Goal: Obtain resource: Download file/media

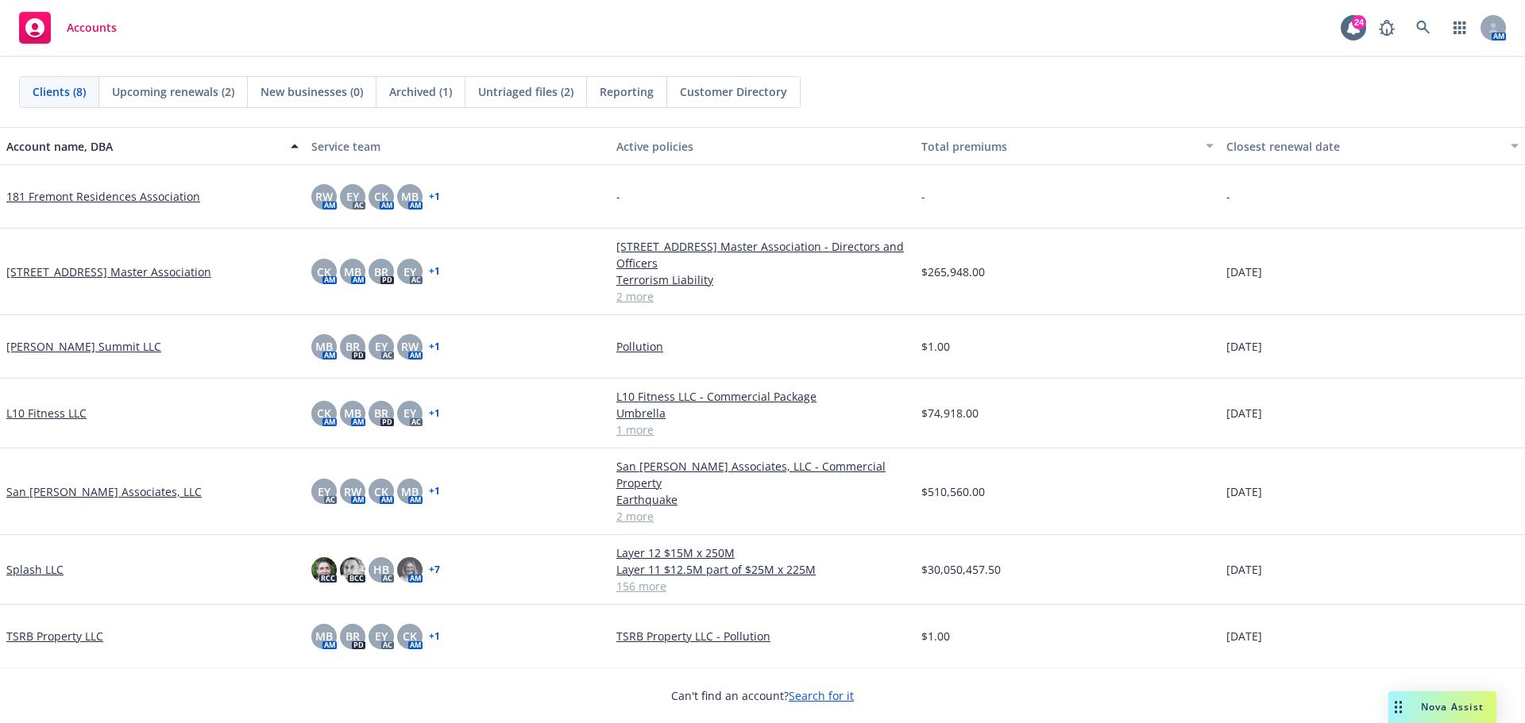
click at [37, 561] on link "Splash LLC" at bounding box center [34, 569] width 57 height 17
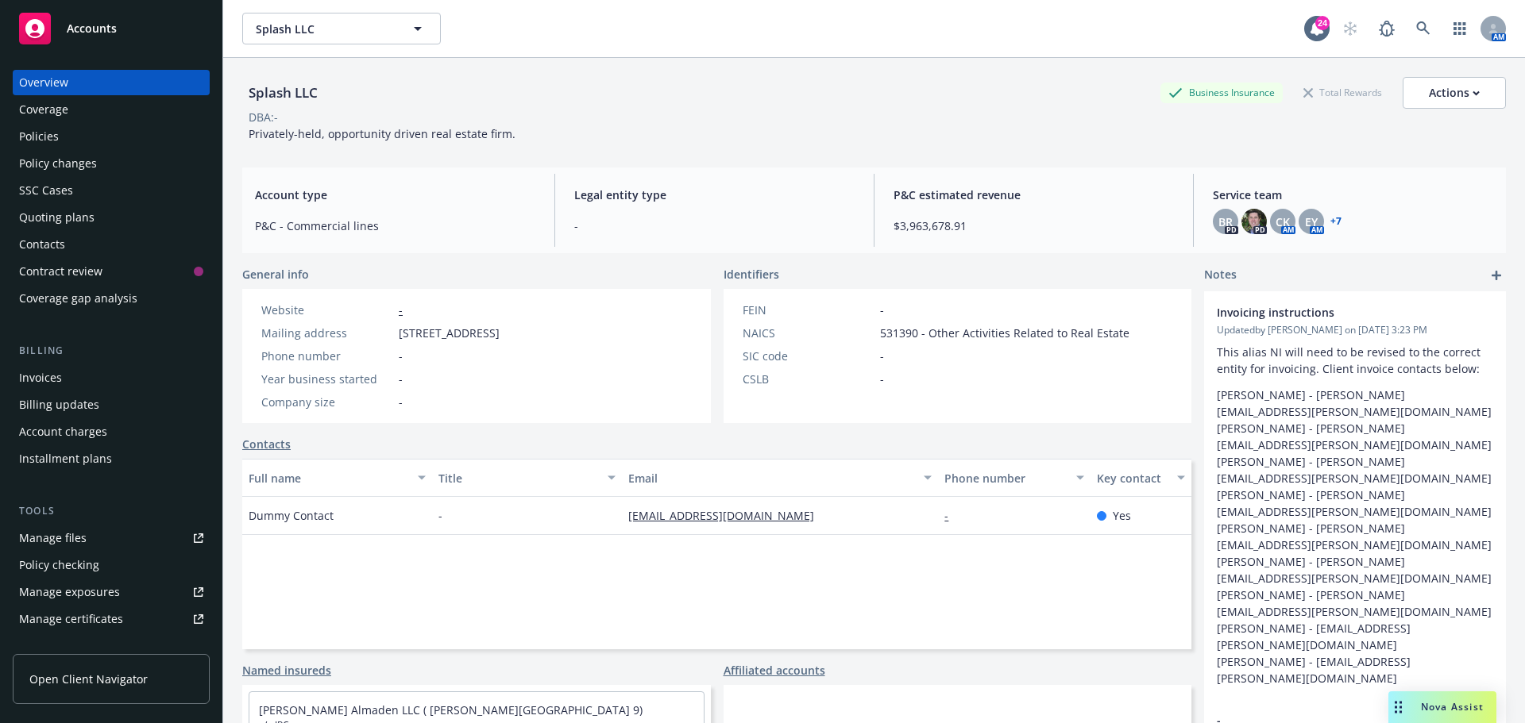
click at [79, 567] on div "Policy checking" at bounding box center [59, 565] width 80 height 25
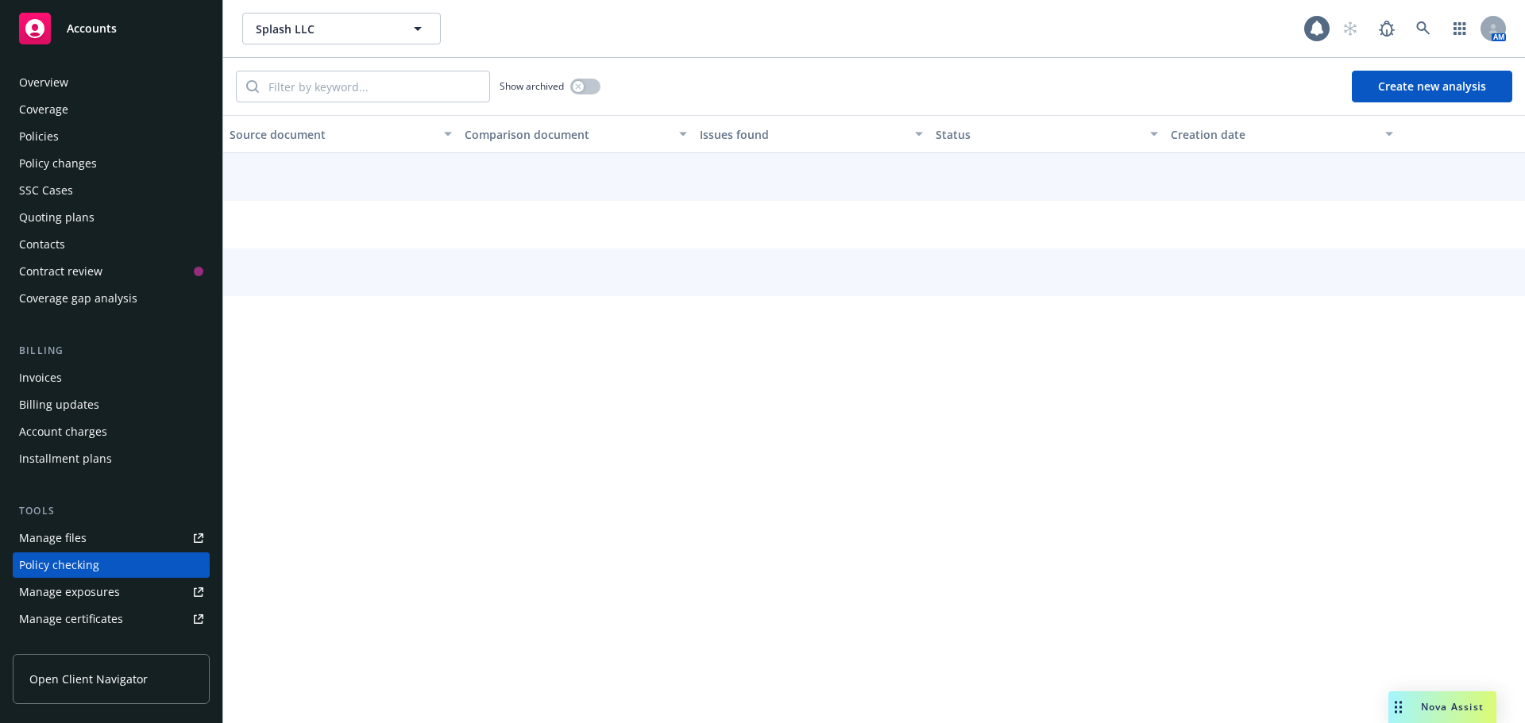
scroll to position [179, 0]
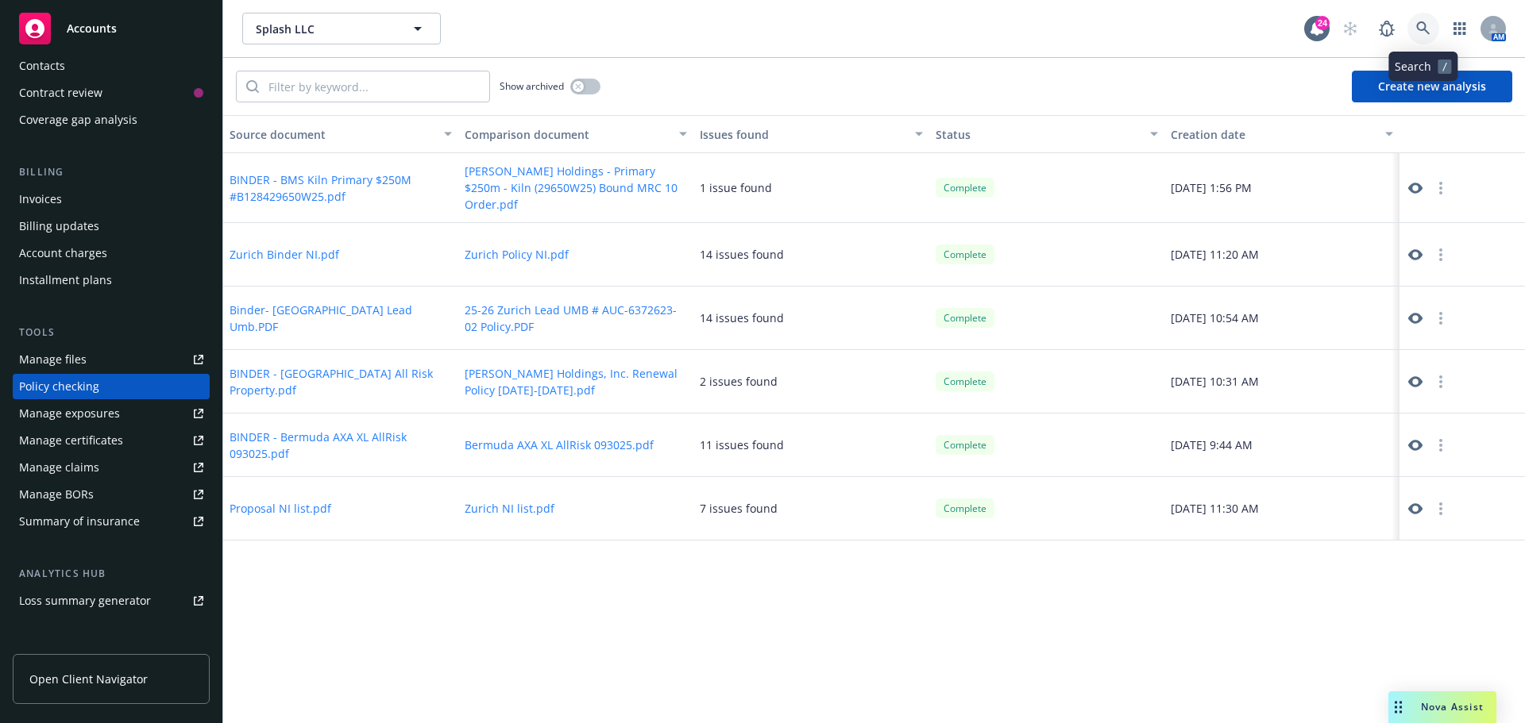
click at [1421, 28] on icon at bounding box center [1423, 28] width 14 height 14
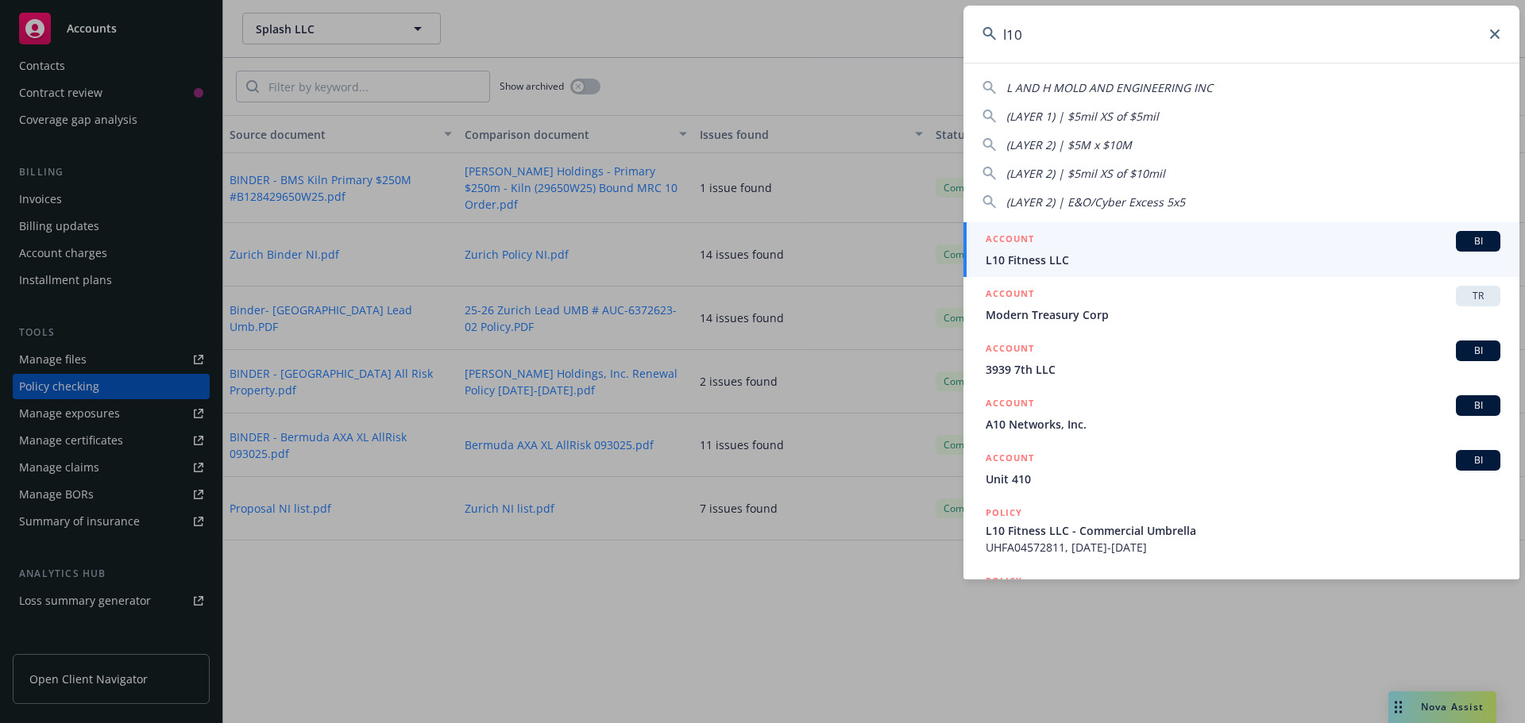
type input "l10"
click at [1065, 246] on div "ACCOUNT BI" at bounding box center [1243, 241] width 515 height 21
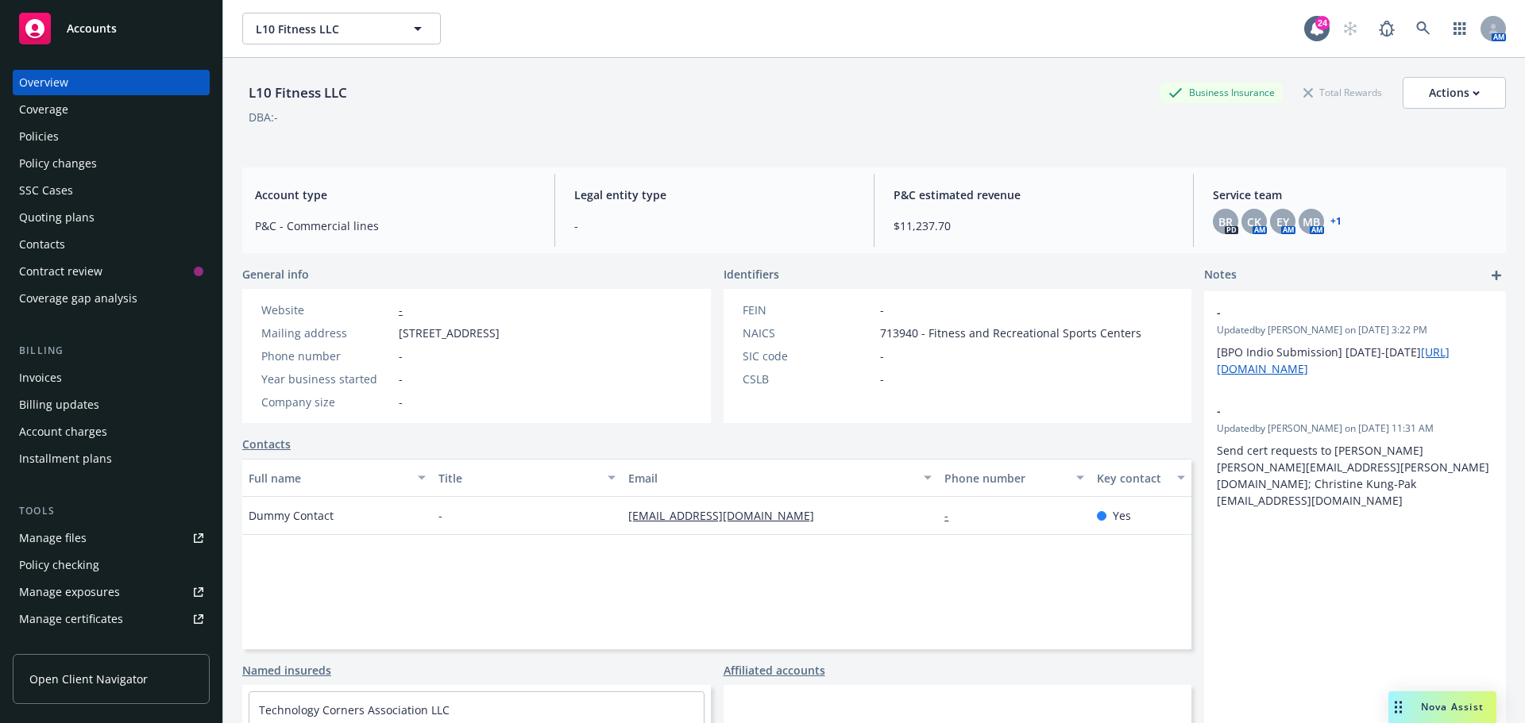
click at [76, 560] on div "Policy checking" at bounding box center [59, 565] width 80 height 25
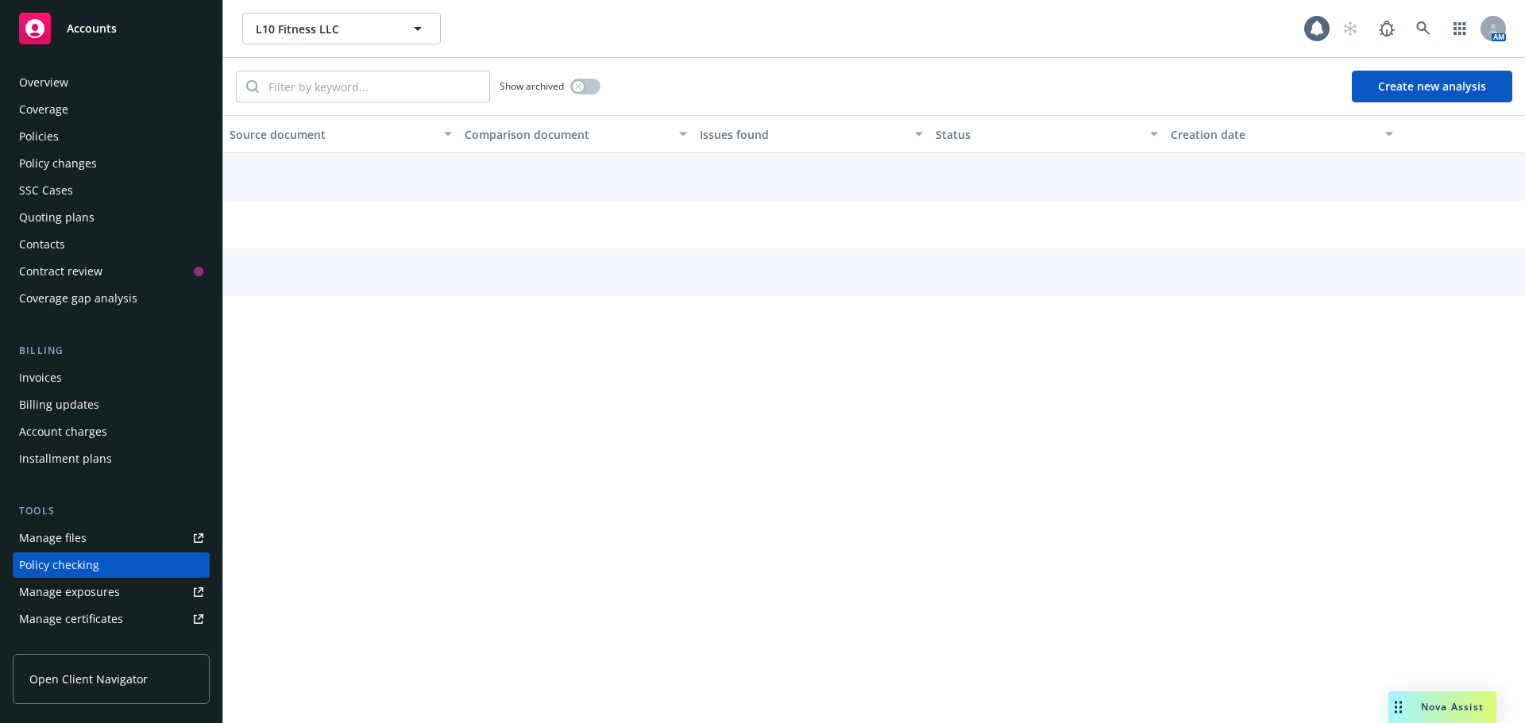
scroll to position [179, 0]
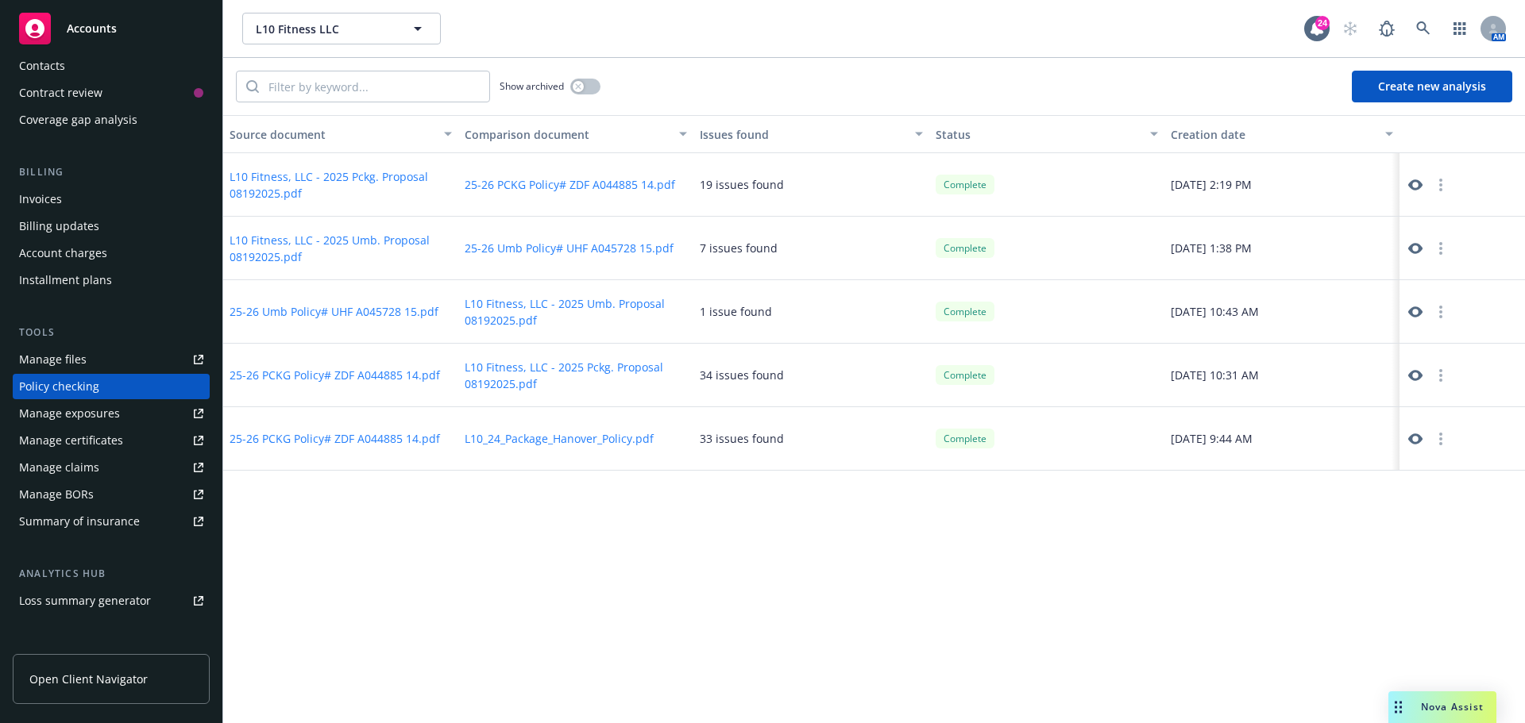
click at [407, 369] on button "25-26 PCKG Policy# ZDF A044885 14.pdf" at bounding box center [335, 375] width 210 height 17
click at [1448, 370] on button "button" at bounding box center [1440, 375] width 19 height 19
click at [984, 592] on div "Source document Comparison document Issues found Status Creation date L10 Fitne…" at bounding box center [874, 419] width 1302 height 608
click at [1410, 377] on icon at bounding box center [1415, 375] width 14 height 11
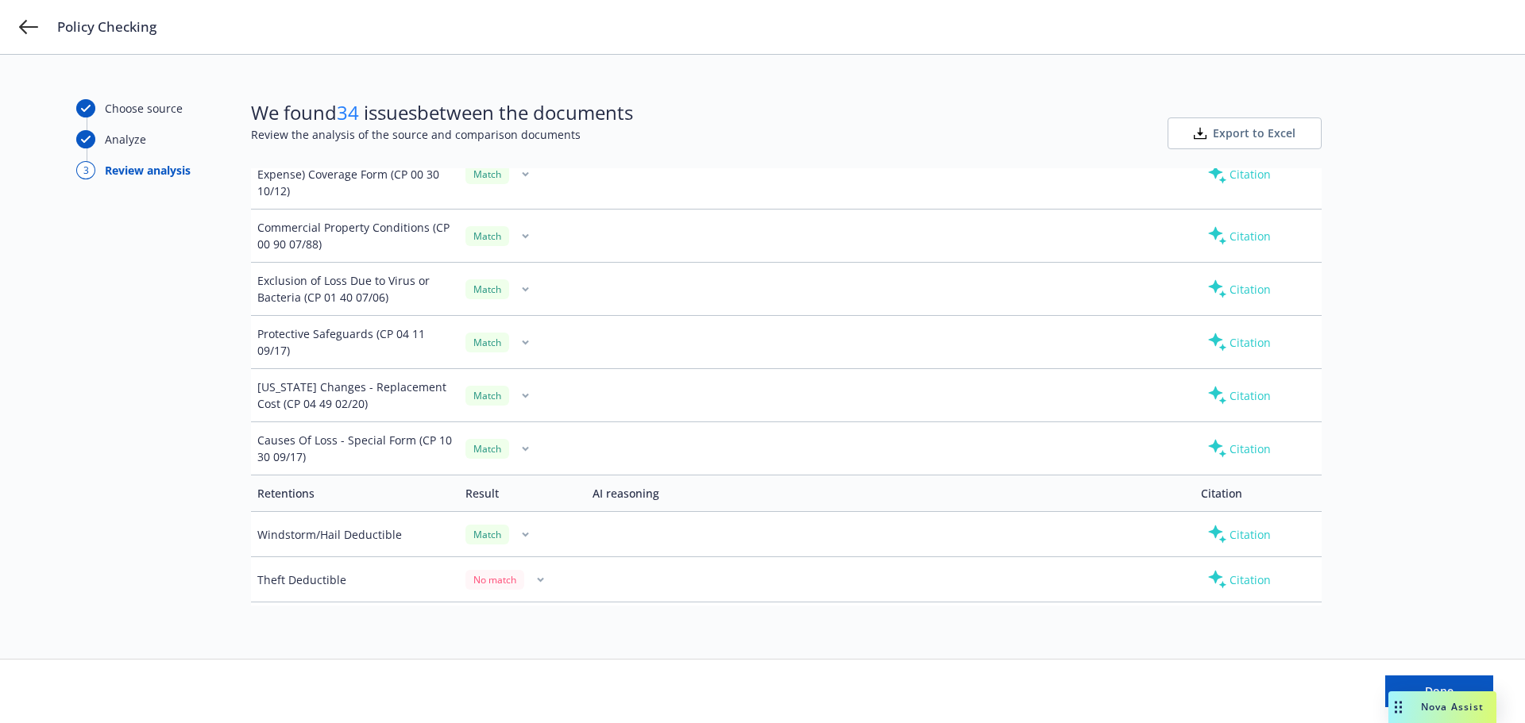
scroll to position [2541, 0]
